Goal: Communication & Community: Answer question/provide support

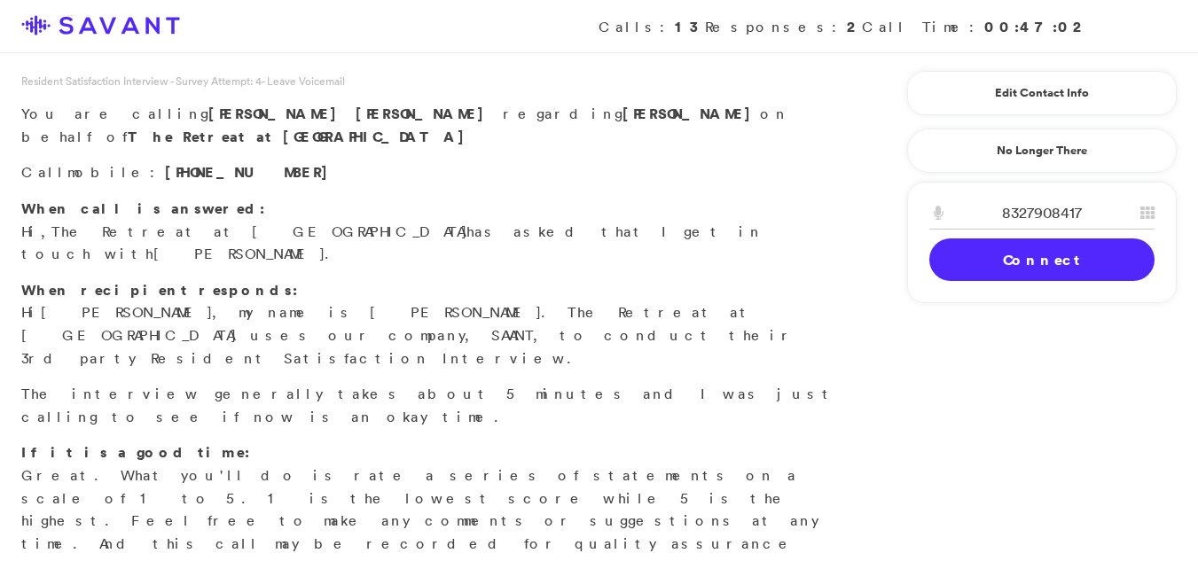
click at [998, 255] on link "Connect" at bounding box center [1041, 260] width 225 height 43
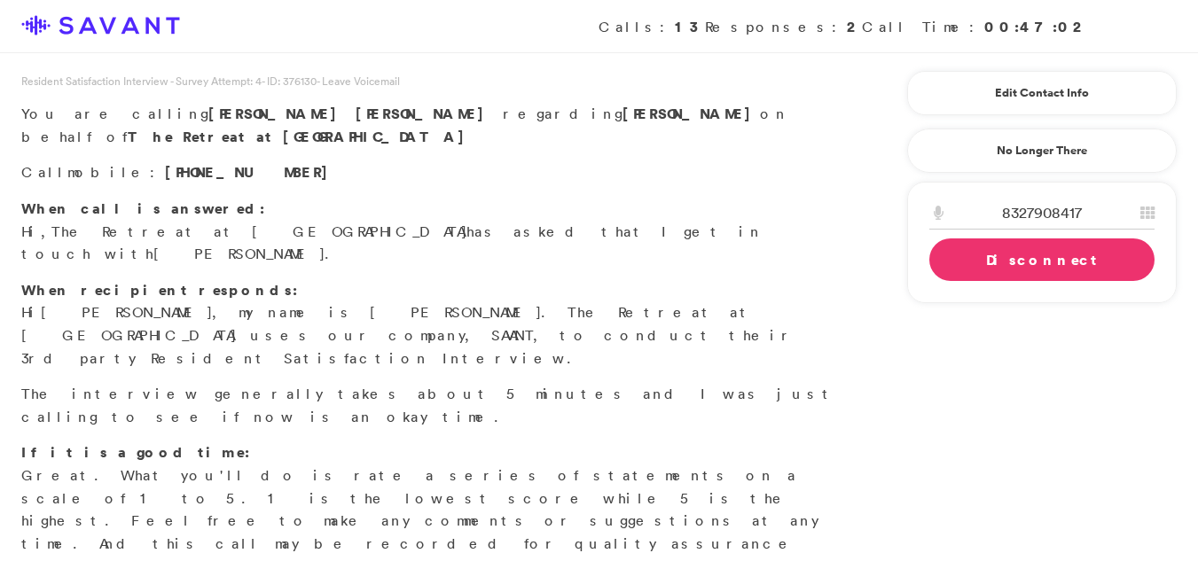
click at [1103, 213] on input "8327908417" at bounding box center [1041, 213] width 225 height 33
type input "8"
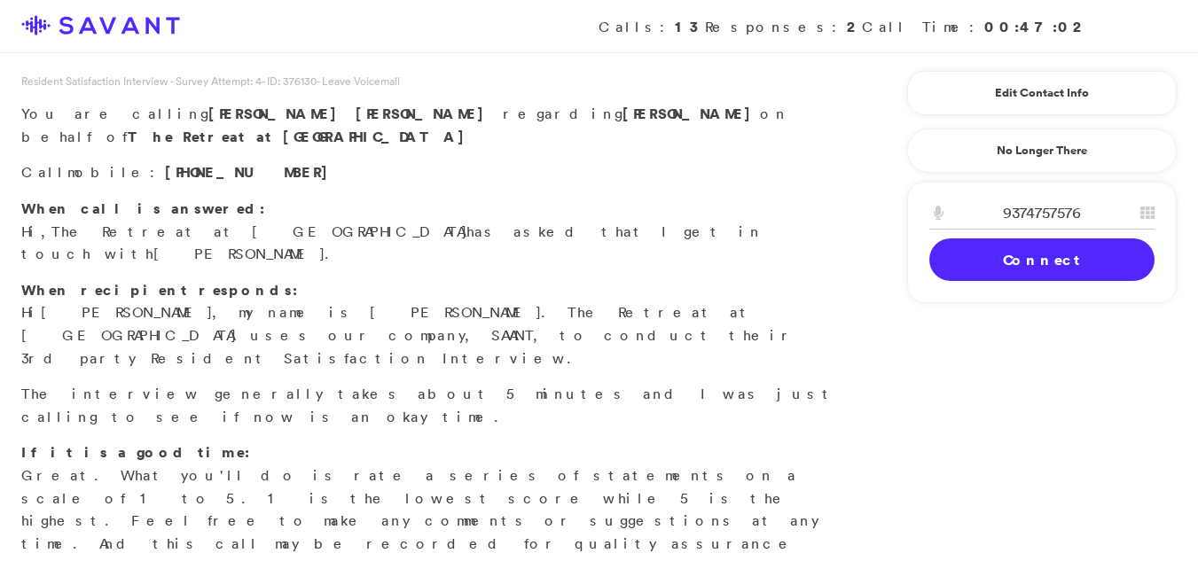
type input "9374757576"
click at [1071, 257] on link "Connect" at bounding box center [1041, 260] width 225 height 43
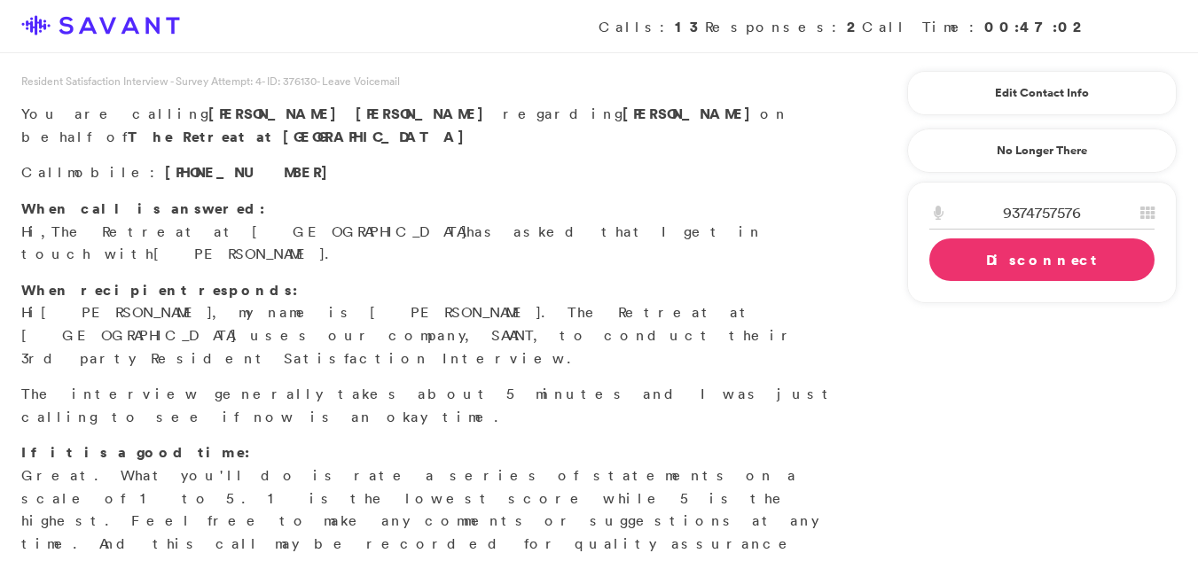
click at [1062, 255] on link "Disconnect" at bounding box center [1041, 260] width 225 height 43
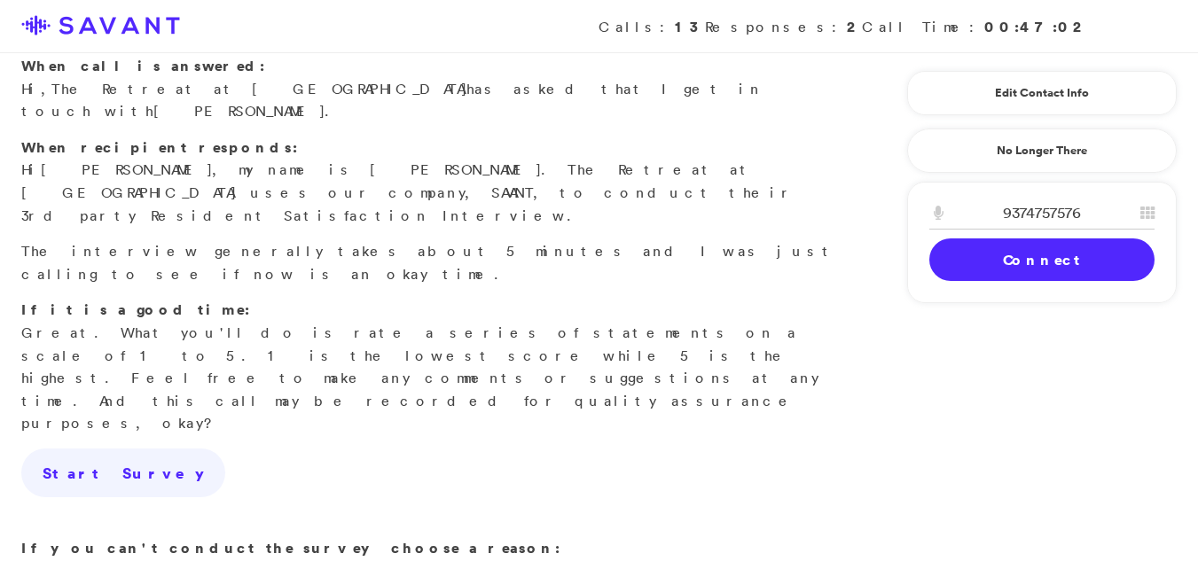
scroll to position [152, 0]
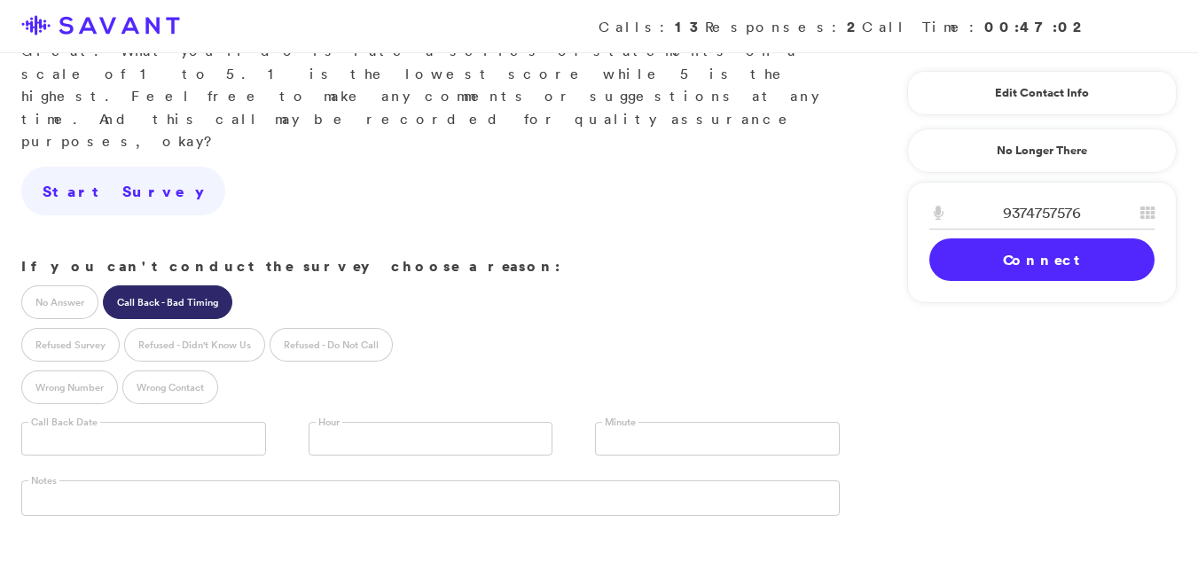
scroll to position [455, 0]
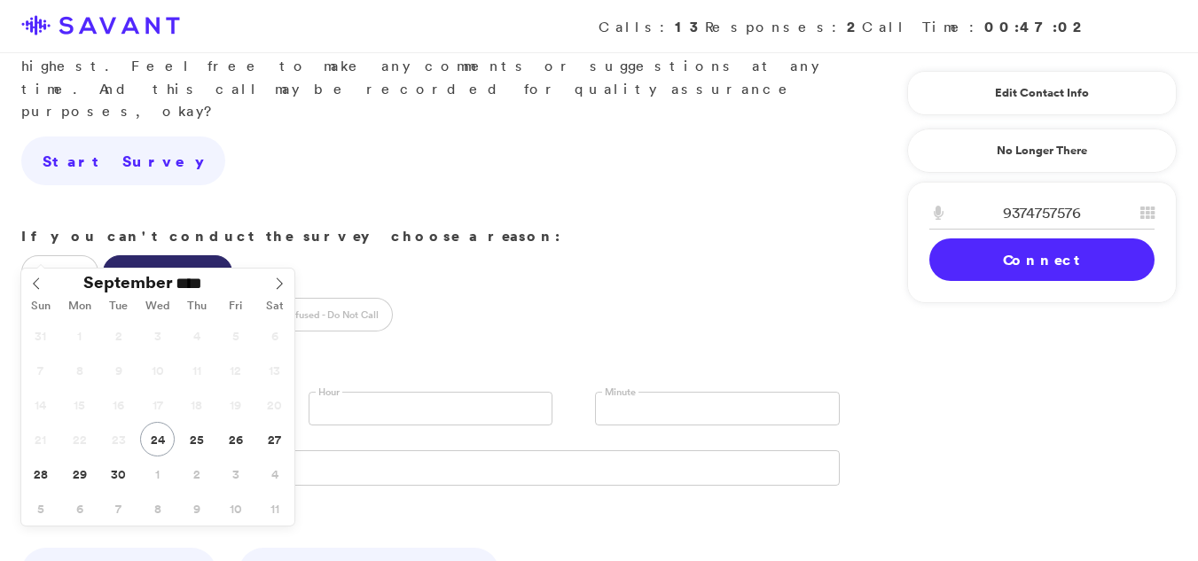
click at [121, 392] on input "text" at bounding box center [143, 409] width 245 height 34
type input "**********"
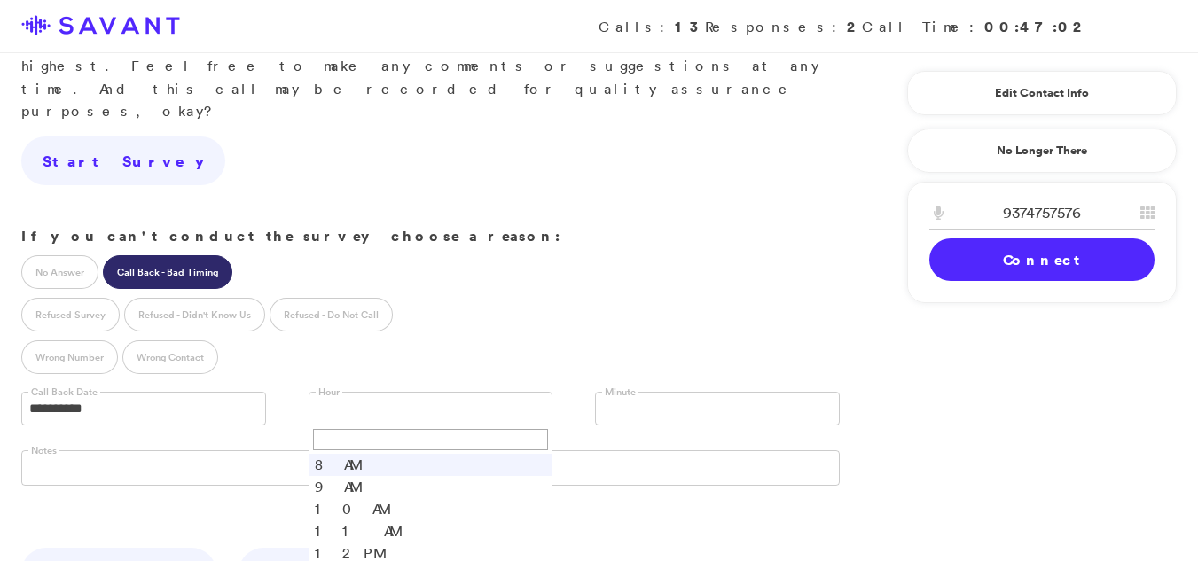
click at [344, 392] on link at bounding box center [431, 409] width 245 height 34
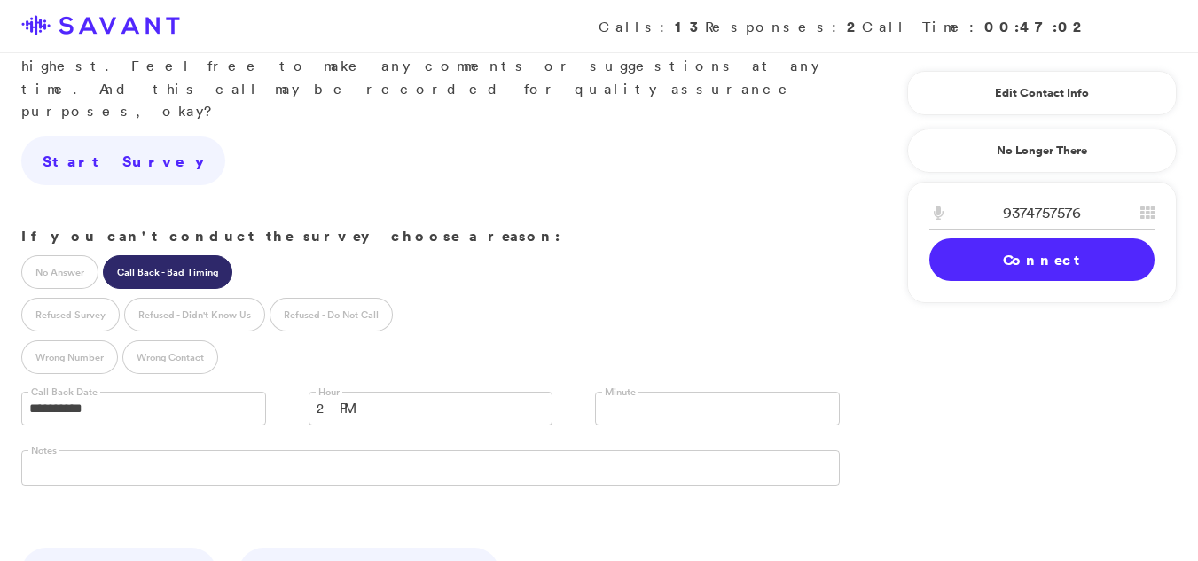
click at [632, 392] on link at bounding box center [717, 409] width 245 height 34
click at [604, 426] on li "00" at bounding box center [717, 437] width 243 height 22
